Goal: Task Accomplishment & Management: Manage account settings

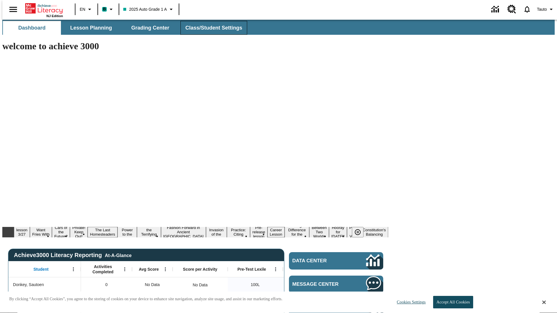
click at [211, 28] on span "Class/Student Settings" at bounding box center [213, 28] width 57 height 7
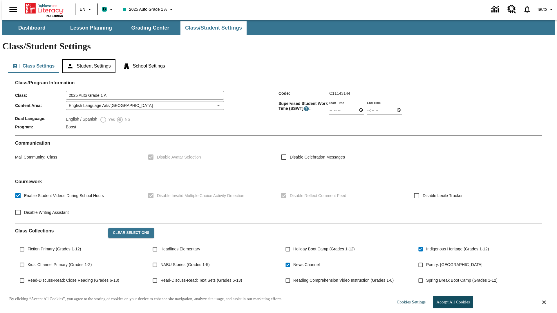
click at [87, 59] on button "Student Settings" at bounding box center [88, 66] width 53 height 14
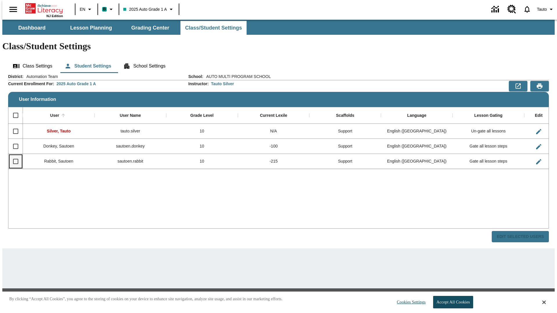
click at [13, 155] on input "Select row" at bounding box center [16, 161] width 12 height 12
checkbox input "true"
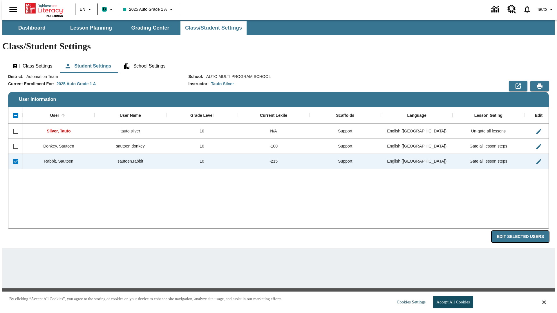
click at [525, 231] on button "Edit Selected Users" at bounding box center [520, 236] width 57 height 11
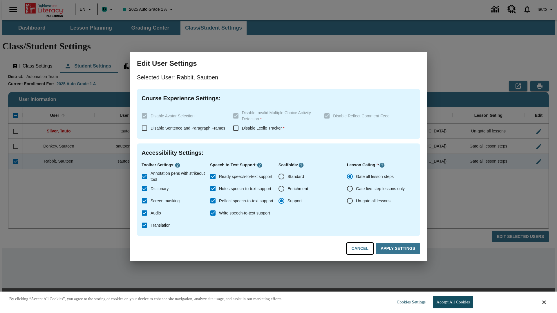
click at [363, 249] on button "Cancel" at bounding box center [360, 248] width 27 height 11
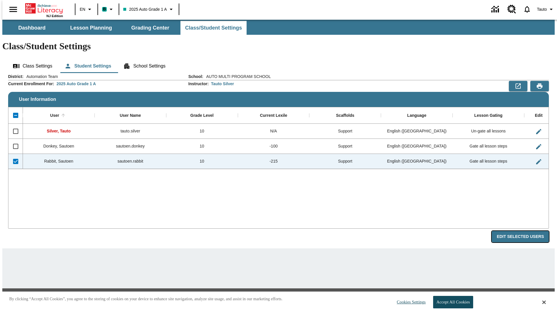
click at [525, 231] on button "Edit Selected Users" at bounding box center [520, 236] width 57 height 11
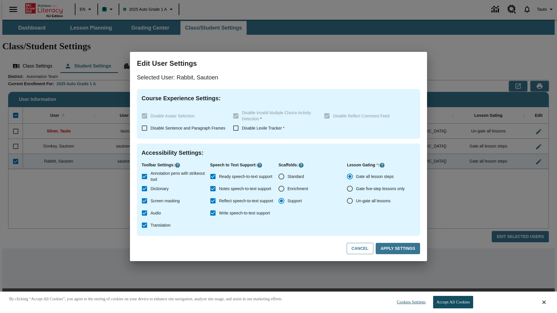
click at [213, 177] on input "Ready speech-to-text support" at bounding box center [213, 177] width 12 height 12
checkbox input "false"
click at [399, 249] on button "Apply Settings" at bounding box center [398, 248] width 44 height 11
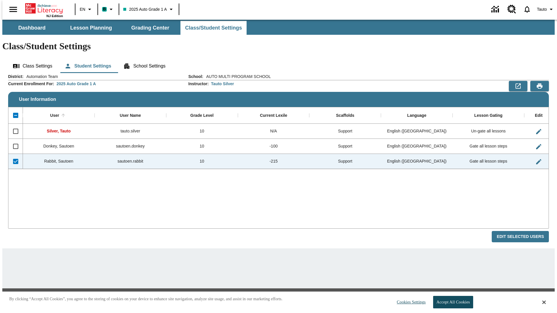
checkbox input "false"
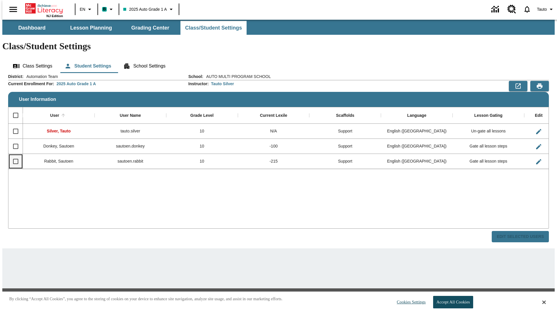
click at [13, 155] on input "Select row" at bounding box center [16, 161] width 12 height 12
checkbox input "true"
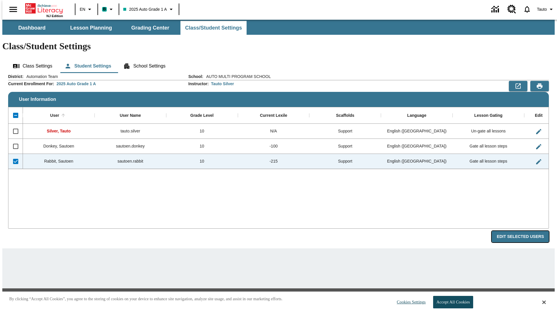
click at [525, 231] on button "Edit Selected Users" at bounding box center [520, 236] width 57 height 11
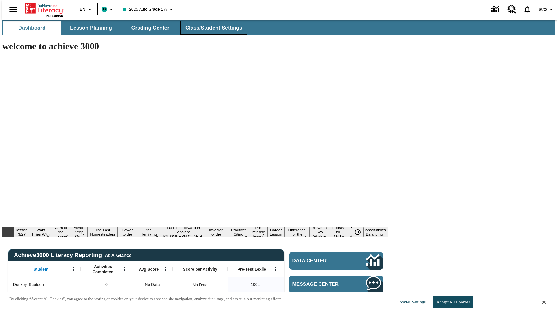
click at [211, 28] on span "Class/Student Settings" at bounding box center [213, 28] width 57 height 7
